Goal: Task Accomplishment & Management: Use online tool/utility

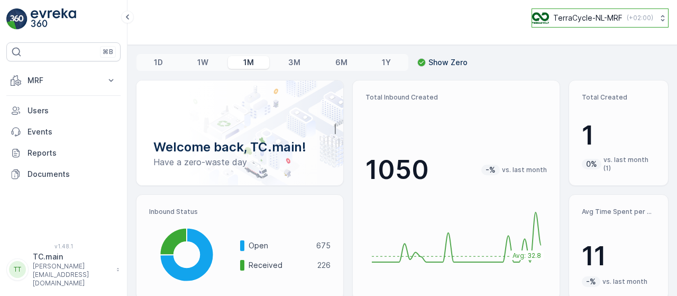
click at [627, 15] on p "( +02:00 )" at bounding box center [640, 18] width 26 height 8
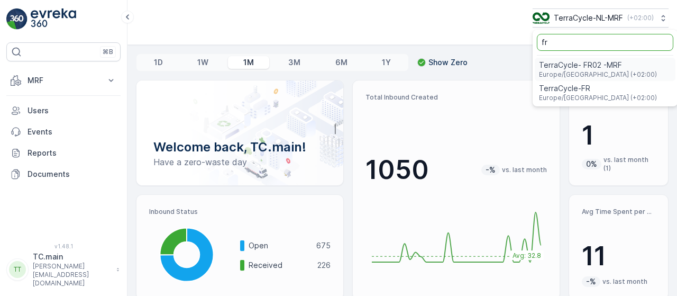
type input "fr"
click at [568, 74] on span "Europe/Paris (+02:00)" at bounding box center [598, 74] width 118 height 8
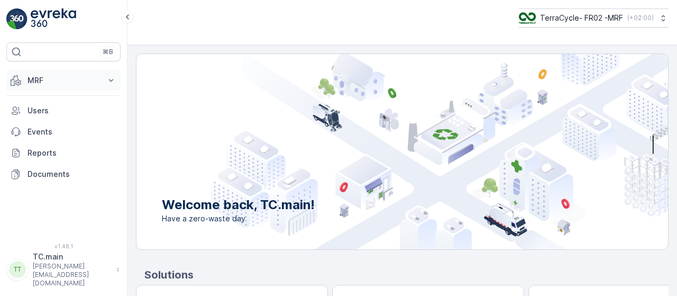
click at [75, 84] on p "MRF" at bounding box center [64, 80] width 72 height 11
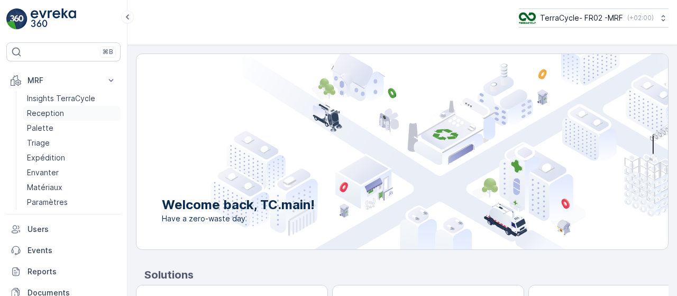
click at [56, 112] on p "Reception" at bounding box center [45, 113] width 37 height 11
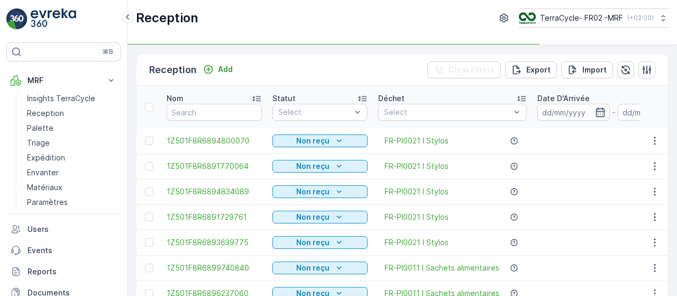
click at [127, 20] on icon at bounding box center [128, 17] width 12 height 13
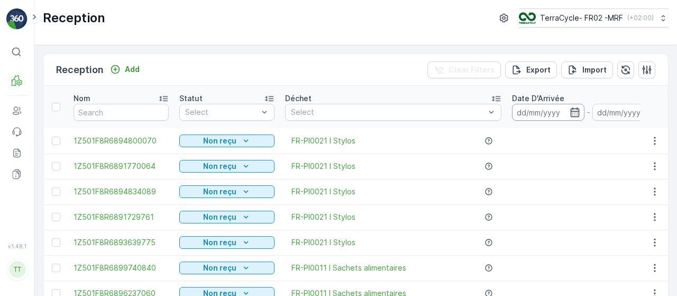
click at [567, 117] on input at bounding box center [548, 112] width 72 height 17
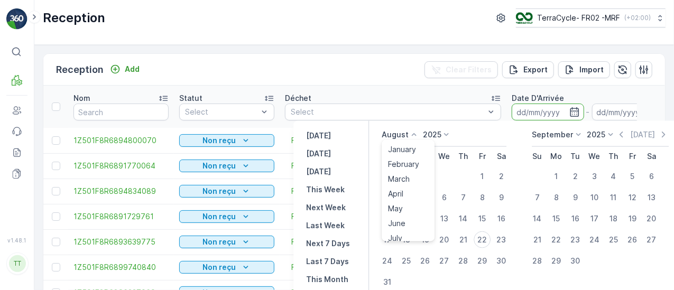
click at [395, 130] on p "August" at bounding box center [395, 135] width 27 height 11
click at [397, 198] on span "April" at bounding box center [395, 194] width 15 height 11
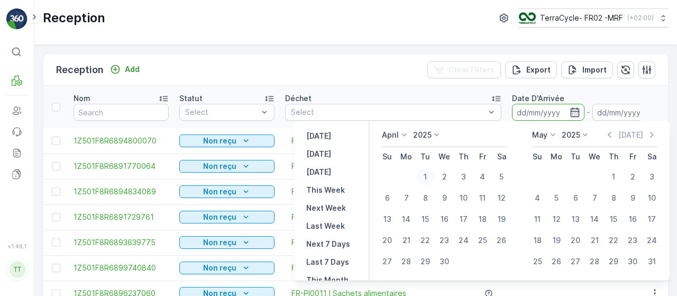
click at [427, 174] on div "1" at bounding box center [425, 176] width 17 height 17
type input "[DATE]"
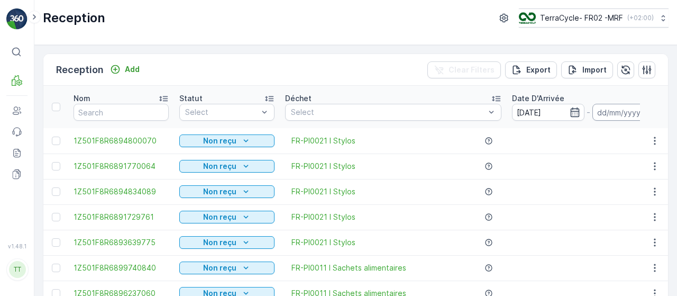
type input "[DATE]"
click at [619, 108] on input "[DATE]" at bounding box center [628, 112] width 72 height 17
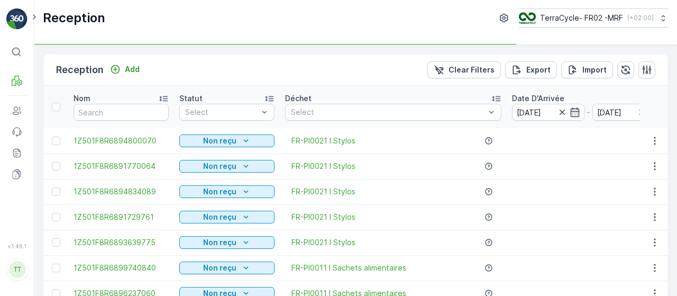
click at [453, 135] on div "FR-PI0021 I Stylos" at bounding box center [393, 140] width 216 height 11
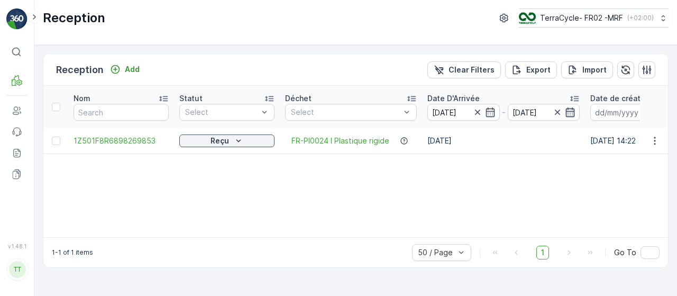
click at [569, 116] on icon "button" at bounding box center [570, 112] width 9 height 10
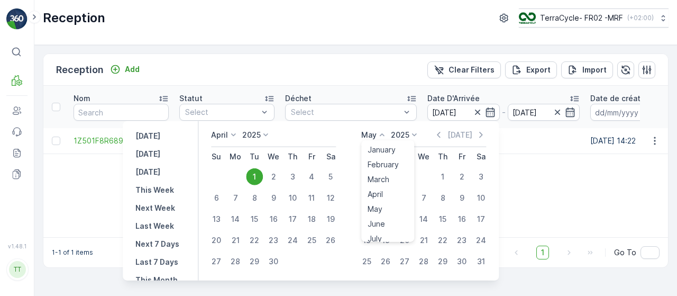
click at [377, 135] on icon at bounding box center [382, 135] width 11 height 11
click at [379, 168] on div "July" at bounding box center [374, 174] width 23 height 15
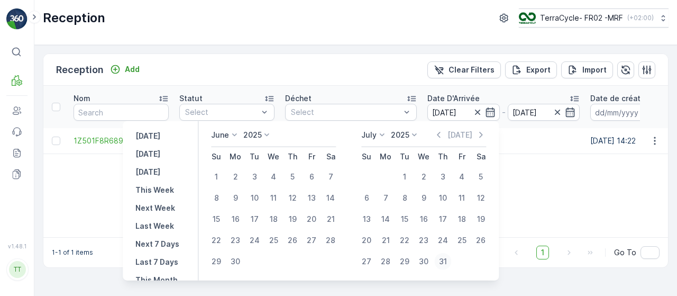
click at [441, 263] on div "31" at bounding box center [442, 261] width 17 height 17
type input "[DATE]"
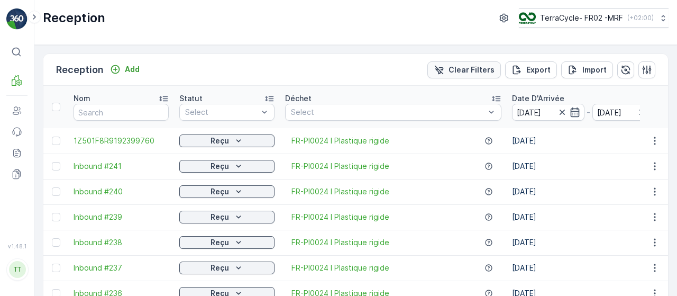
click at [527, 70] on p "Export" at bounding box center [538, 70] width 24 height 11
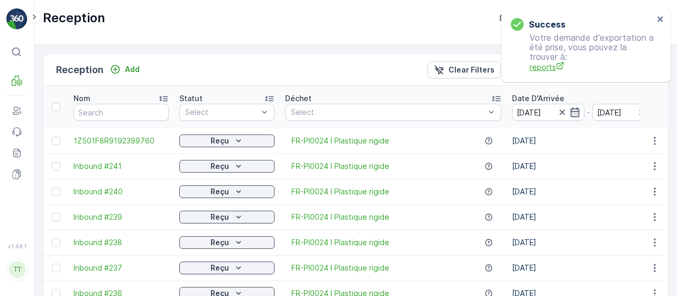
click at [542, 67] on span "reports" at bounding box center [591, 66] width 124 height 11
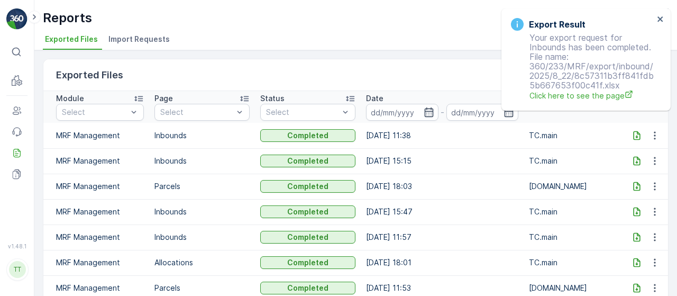
click at [624, 140] on td at bounding box center [645, 135] width 45 height 25
click at [635, 136] on icon at bounding box center [636, 135] width 7 height 9
